Goal: Find specific page/section: Locate a particular part of the current website

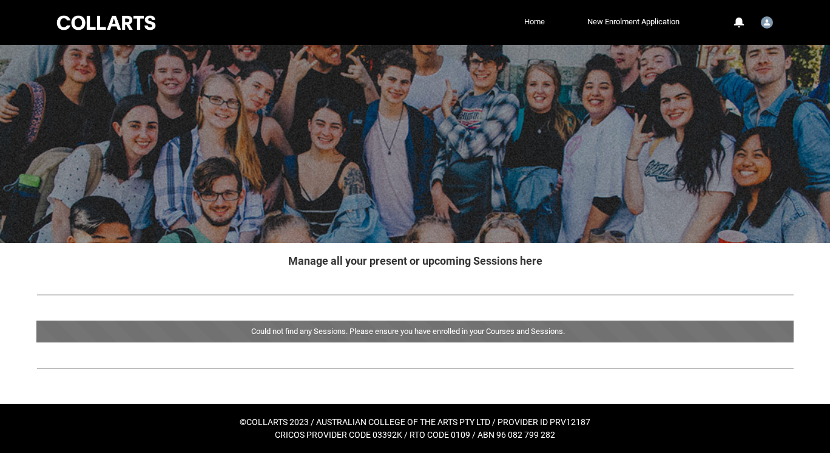
click at [527, 25] on link "Home" at bounding box center [534, 22] width 27 height 18
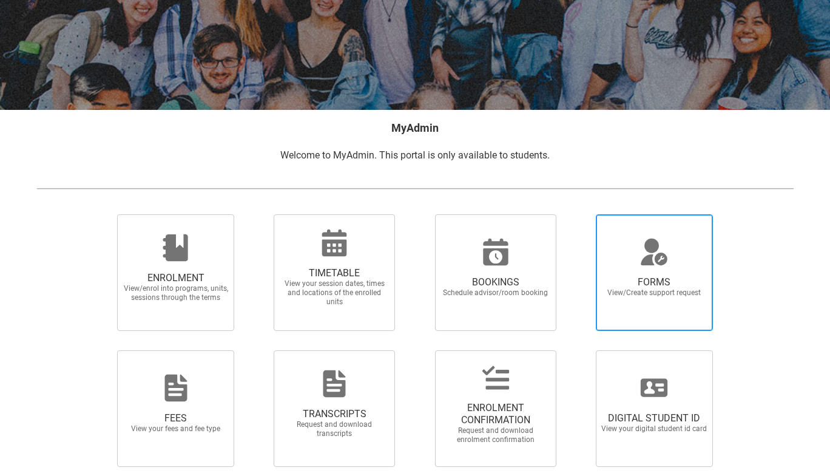
scroll to position [133, 0]
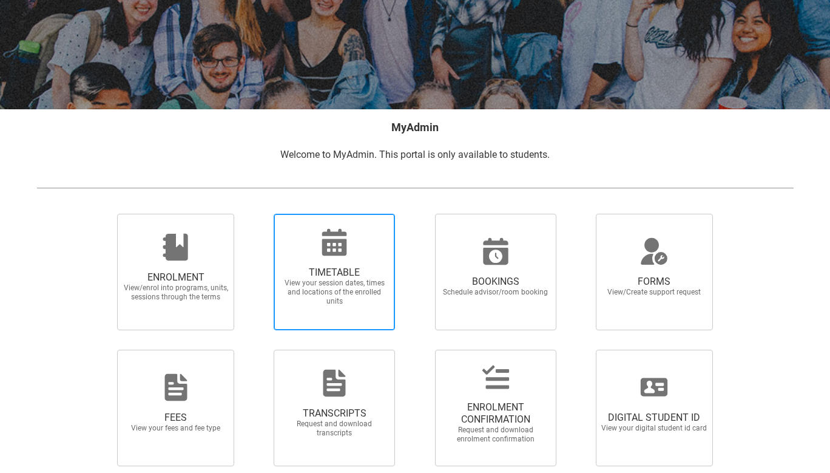
click at [328, 272] on span "TIMETABLE" at bounding box center [334, 272] width 107 height 12
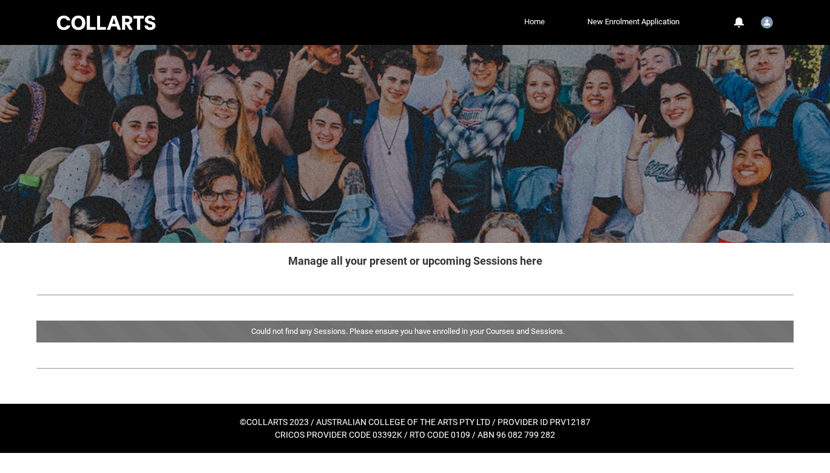
click at [525, 28] on link "Home" at bounding box center [534, 22] width 27 height 18
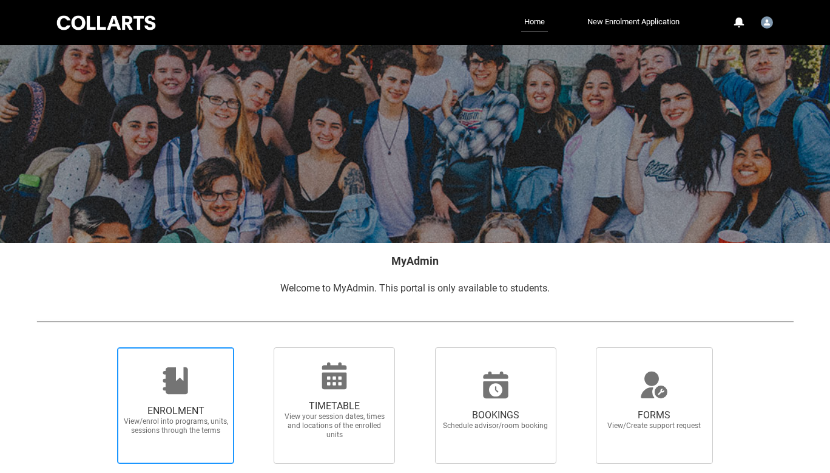
click at [187, 409] on span "ENROLMENT" at bounding box center [176, 411] width 107 height 12
click at [103, 347] on input "ENROLMENT View/enrol into programs, units, sessions through the terms" at bounding box center [102, 346] width 1 height 1
radio input "true"
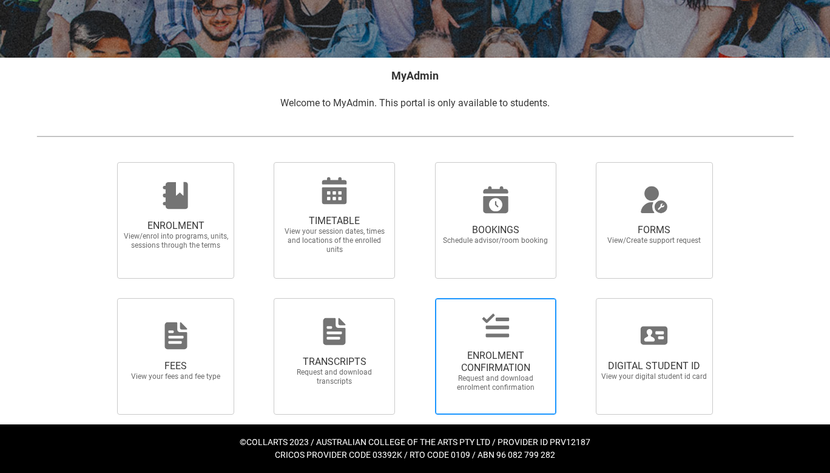
scroll to position [184, 0]
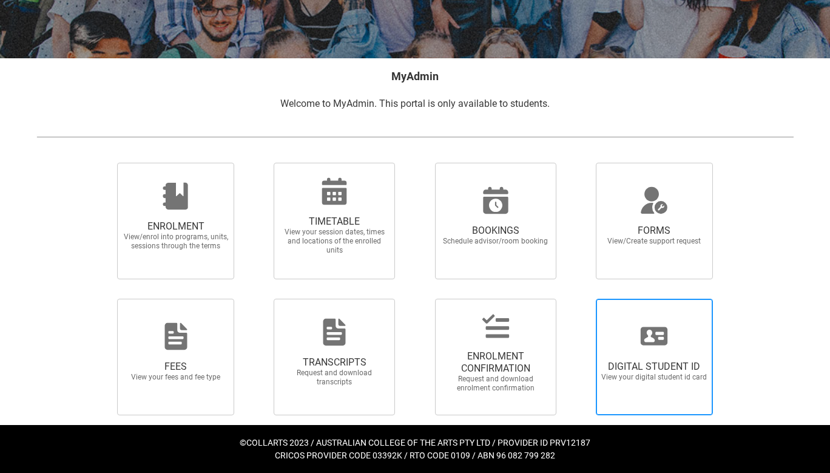
click at [715, 357] on label "DIGITAL STUDENT ID View your digital student id card" at bounding box center [654, 356] width 147 height 116
click at [581, 298] on input "DIGITAL STUDENT ID View your digital student id card" at bounding box center [581, 298] width 1 height 1
radio input "true"
click at [675, 359] on span "DIGITAL STUDENT ID View your digital student id card" at bounding box center [654, 371] width 116 height 41
click at [581, 298] on input "DIGITAL STUDENT ID View your digital student id card" at bounding box center [581, 298] width 1 height 1
